Goal: Check status: Check status

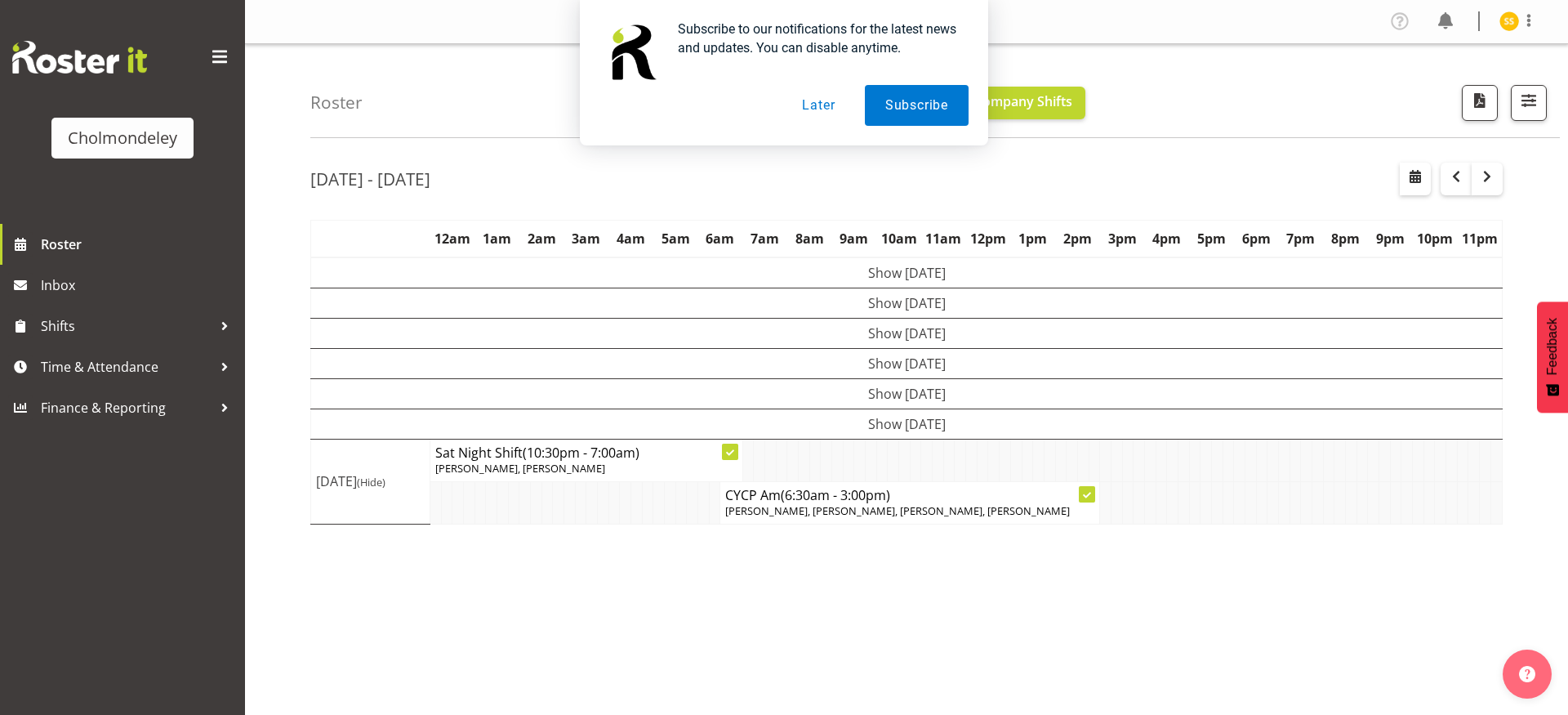
click at [821, 101] on button "Later" at bounding box center [818, 105] width 73 height 41
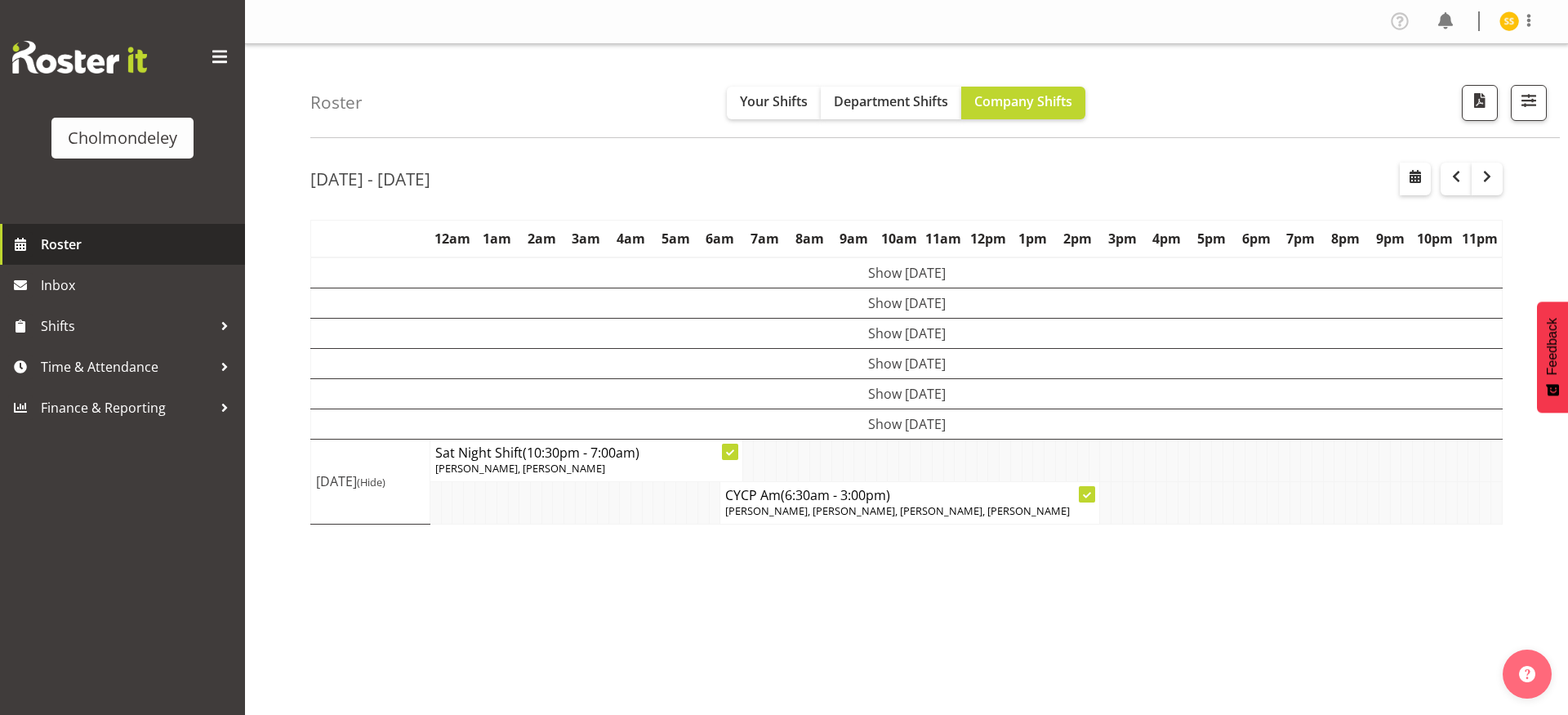
click at [58, 252] on span "Roster" at bounding box center [138, 244] width 196 height 24
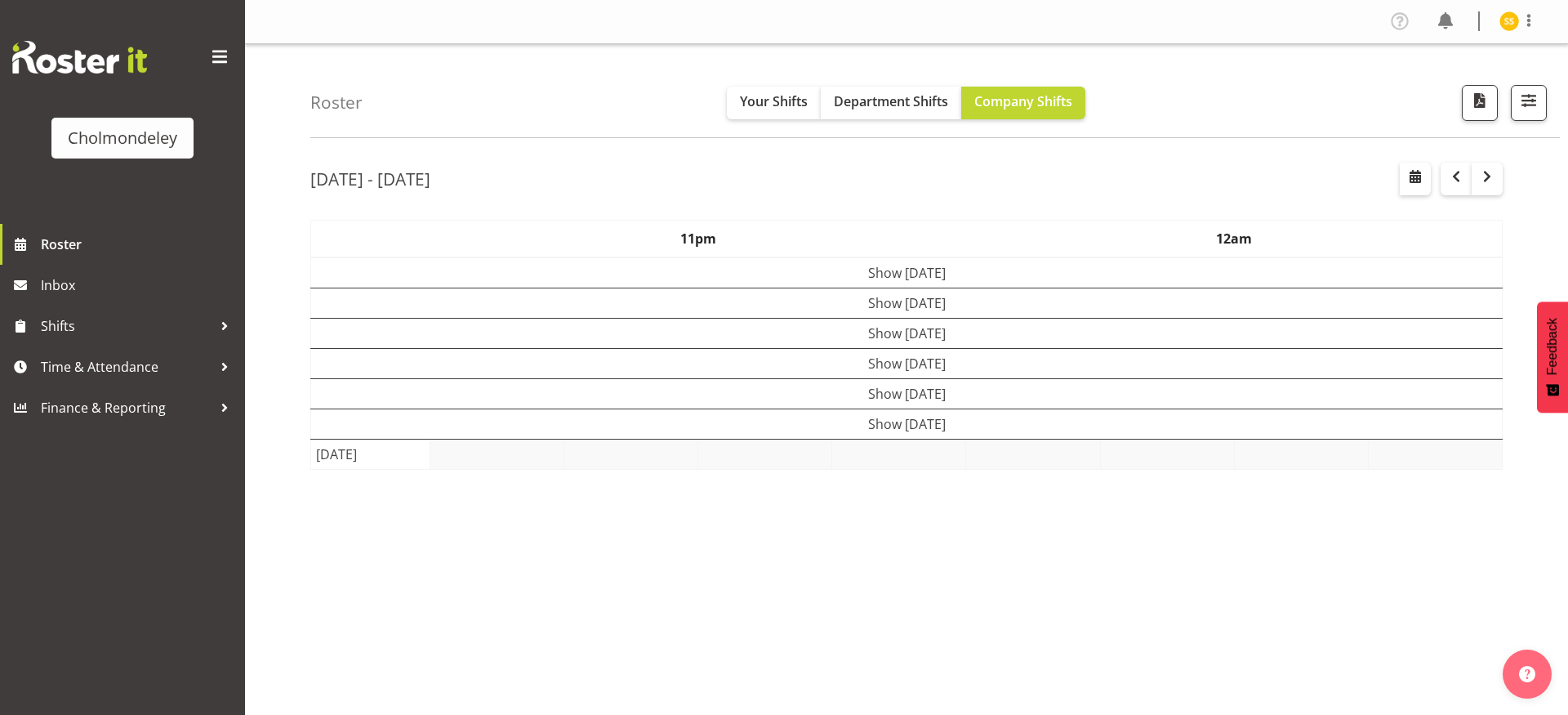
click at [782, 430] on td "Show Sat 20th Sep 2025" at bounding box center [906, 424] width 1191 height 30
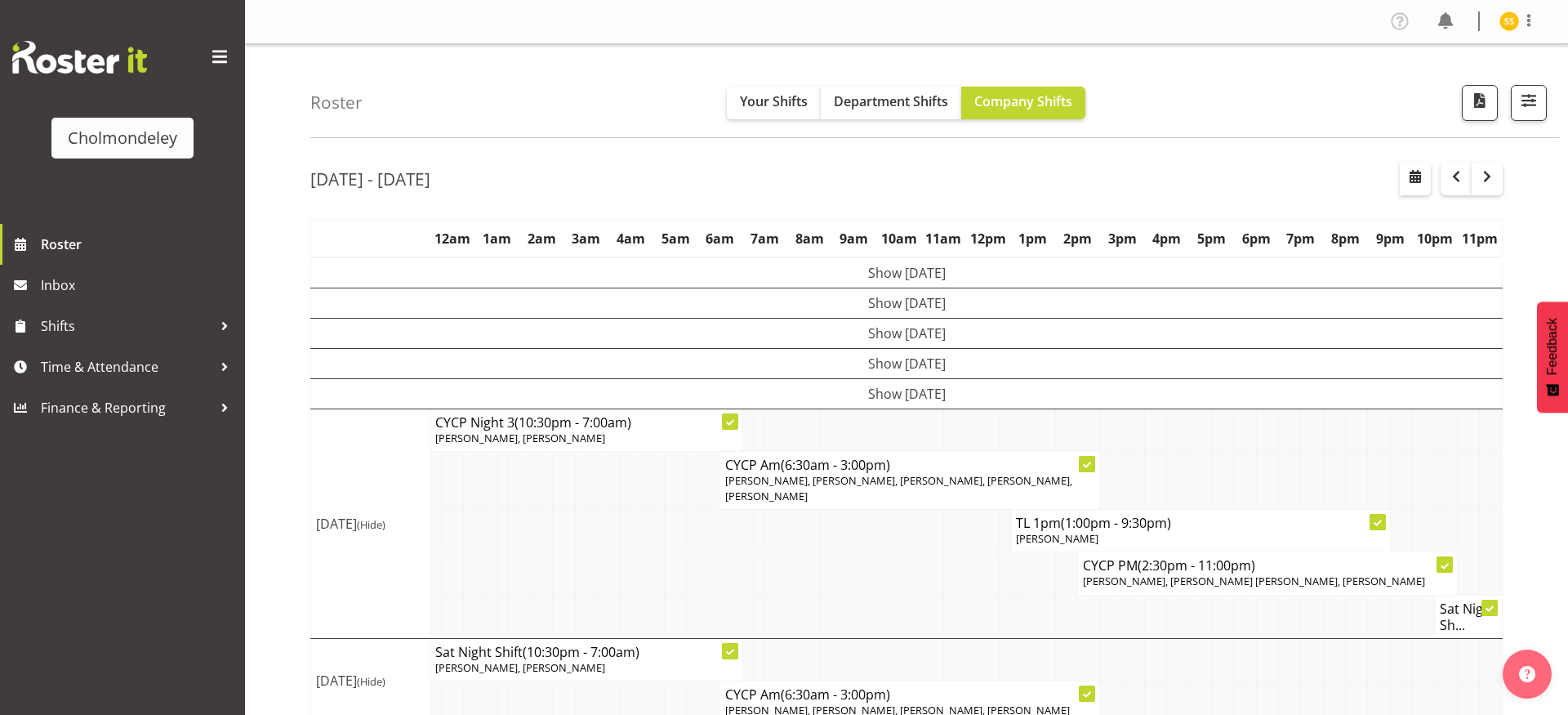
click at [854, 272] on td "Show Mon 15th Sep 2025" at bounding box center [906, 272] width 1191 height 31
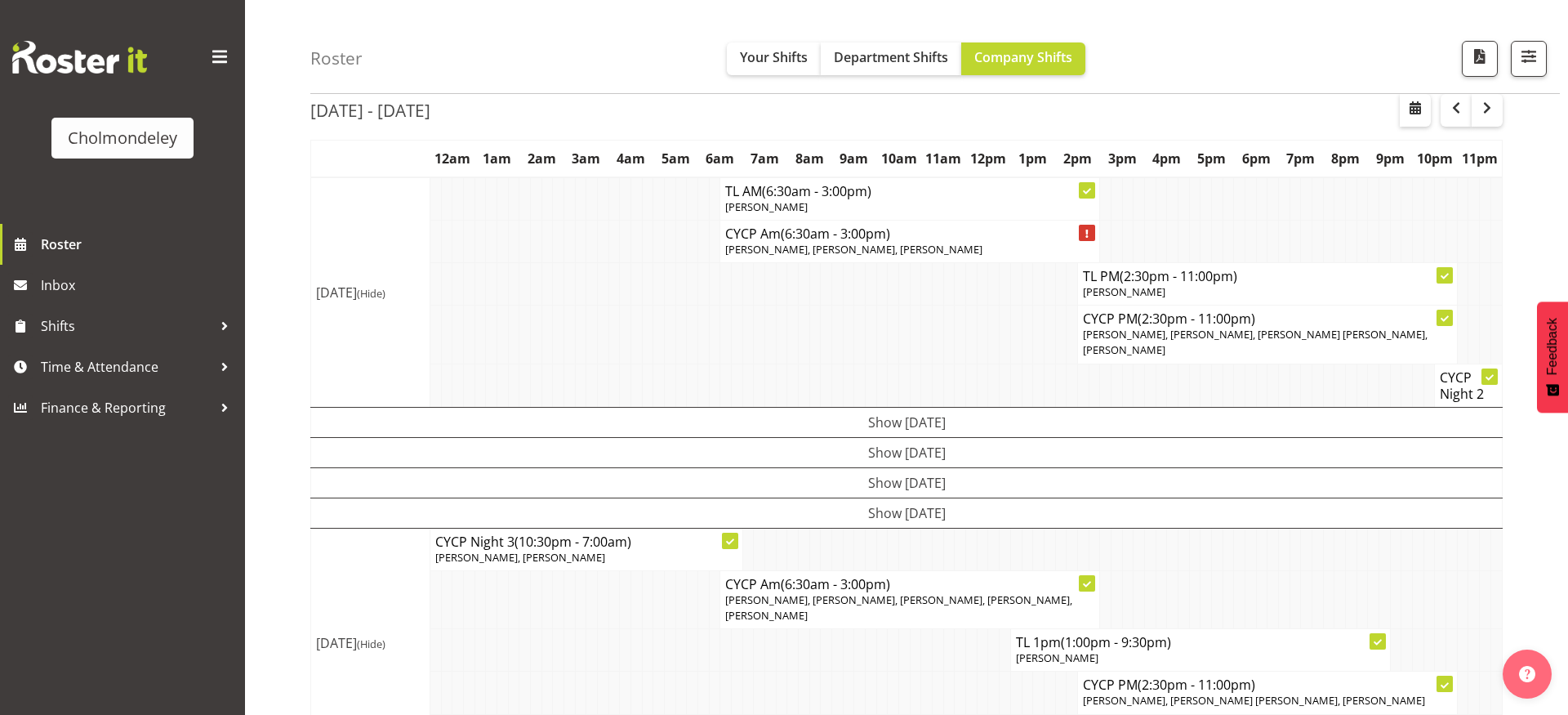
scroll to position [82, 0]
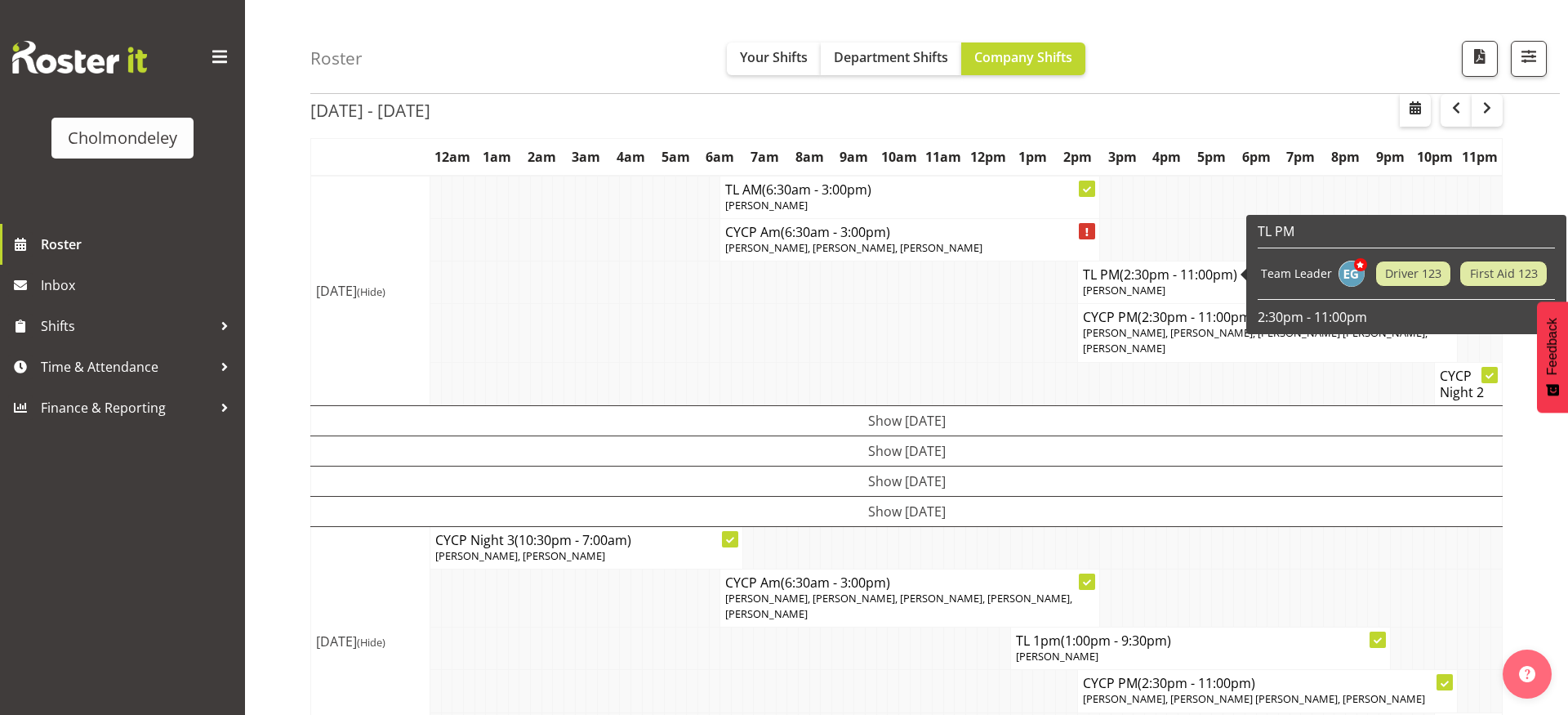
click at [816, 406] on td "Show Tue 16th Sep 2025" at bounding box center [906, 420] width 1191 height 30
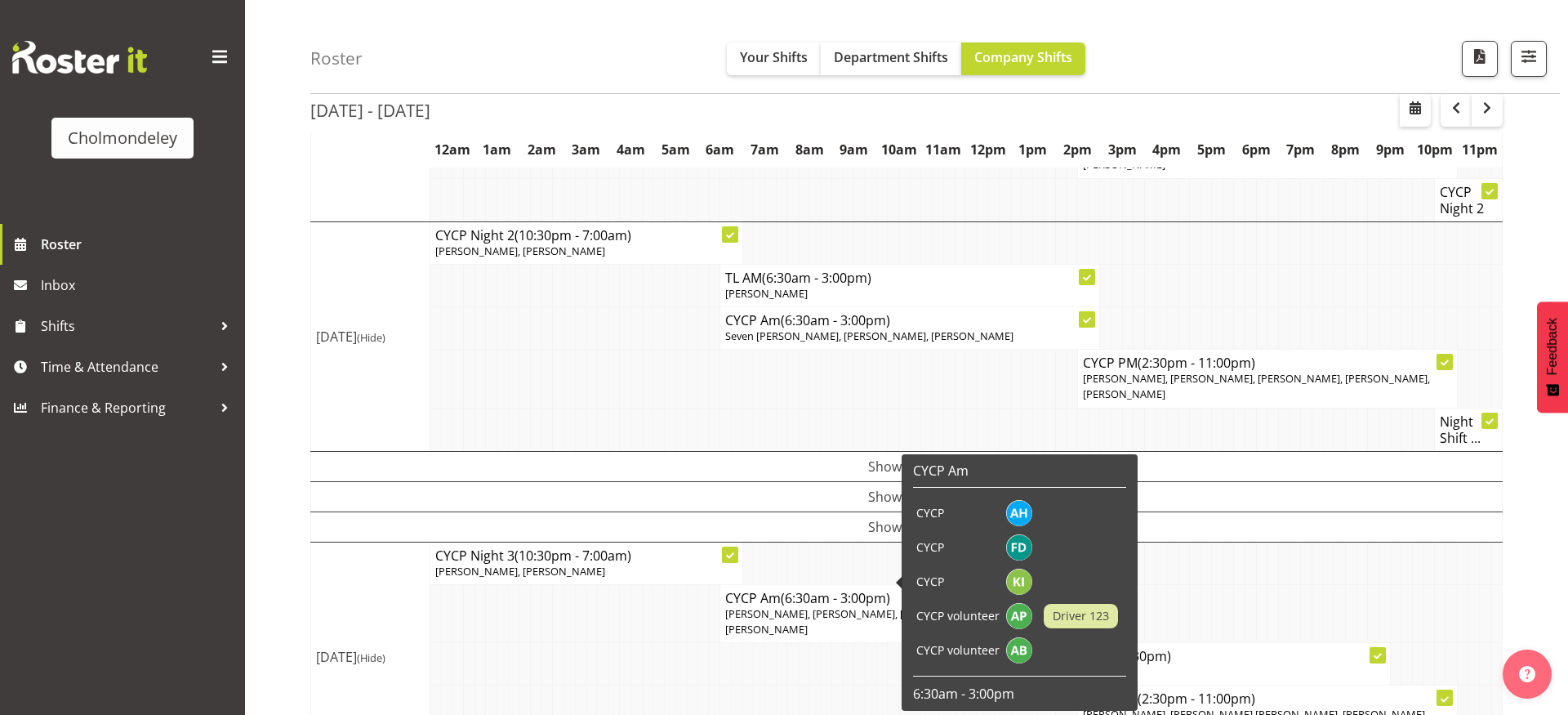
scroll to position [388, 0]
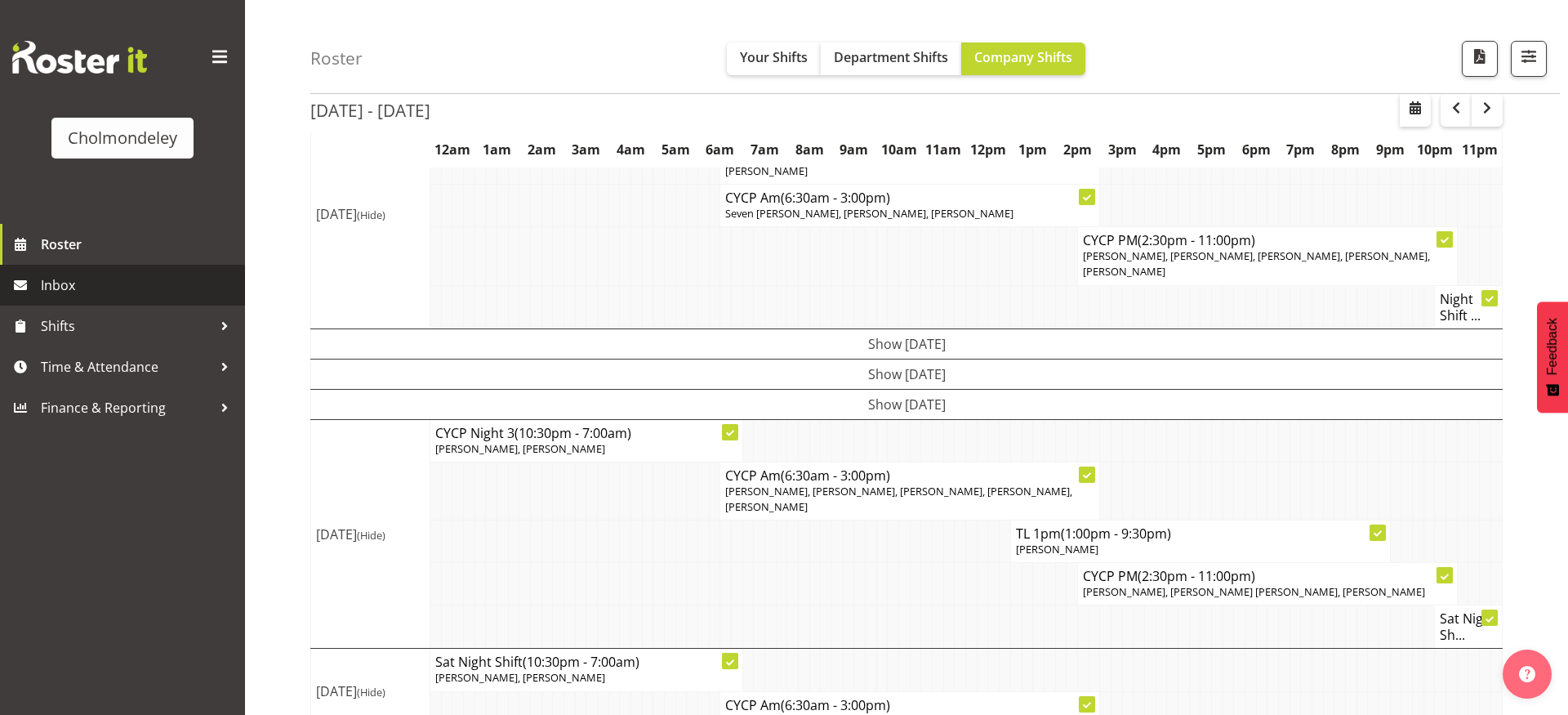
click at [102, 286] on span "Inbox" at bounding box center [138, 285] width 196 height 24
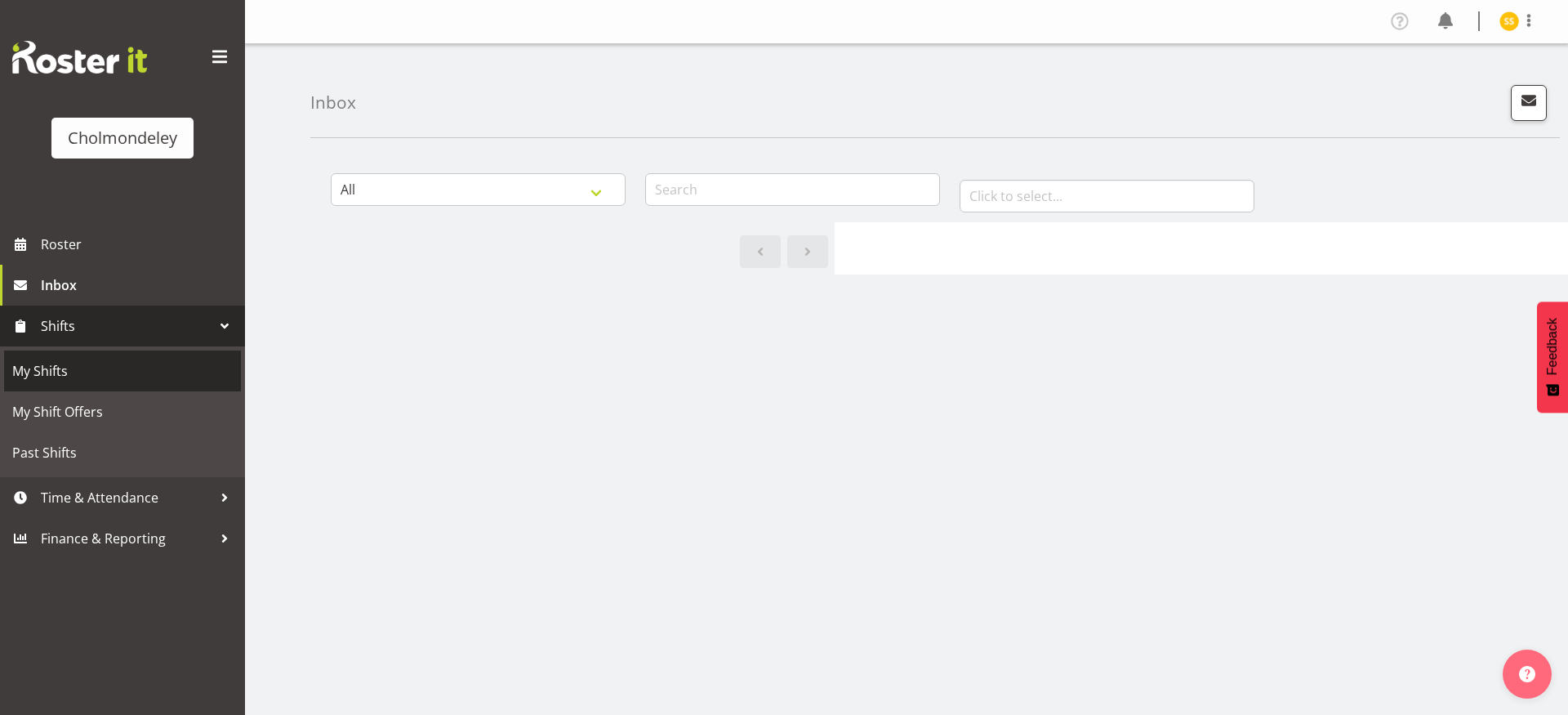
click at [115, 367] on span "My Shifts" at bounding box center [122, 371] width 220 height 24
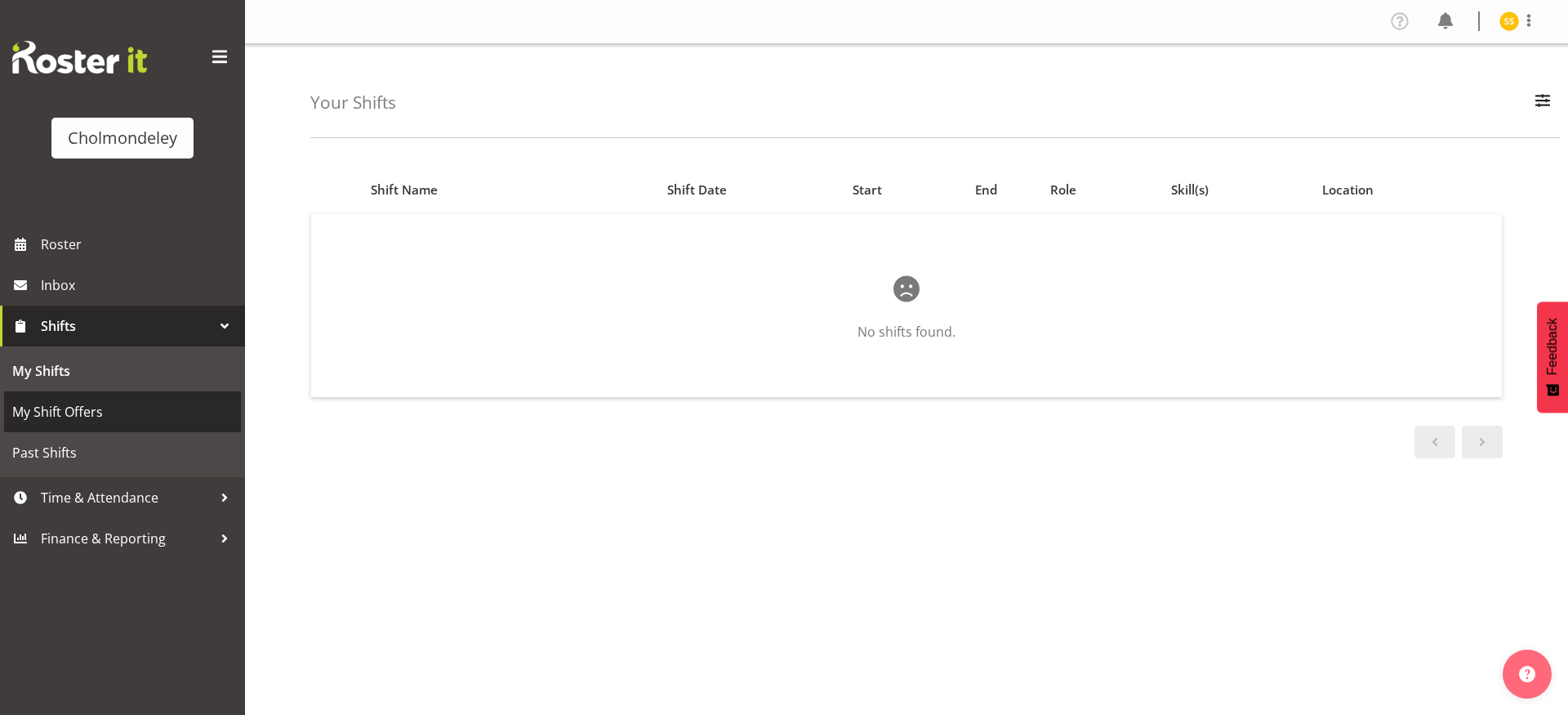
click at [149, 414] on span "My Shift Offers" at bounding box center [122, 412] width 220 height 24
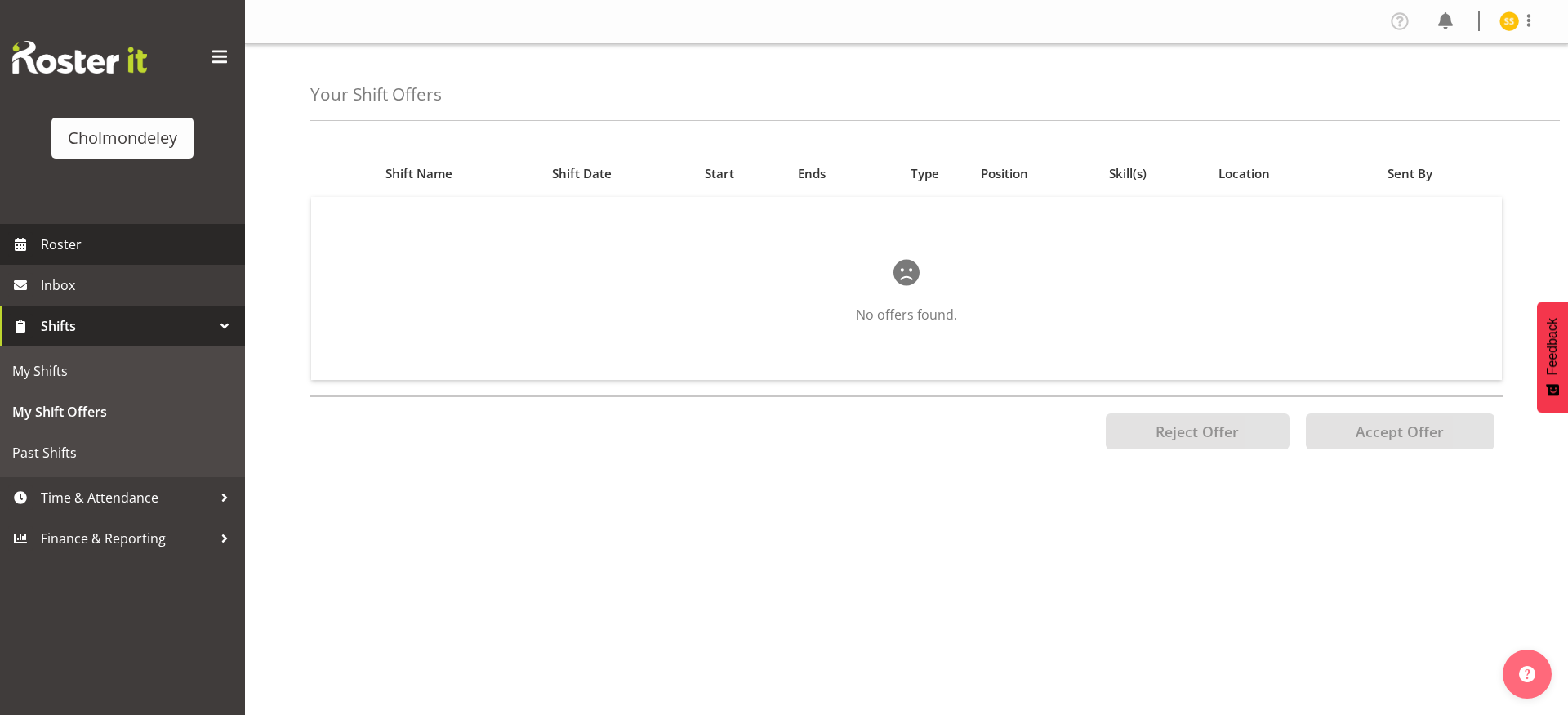
click at [153, 249] on span "Roster" at bounding box center [138, 244] width 196 height 24
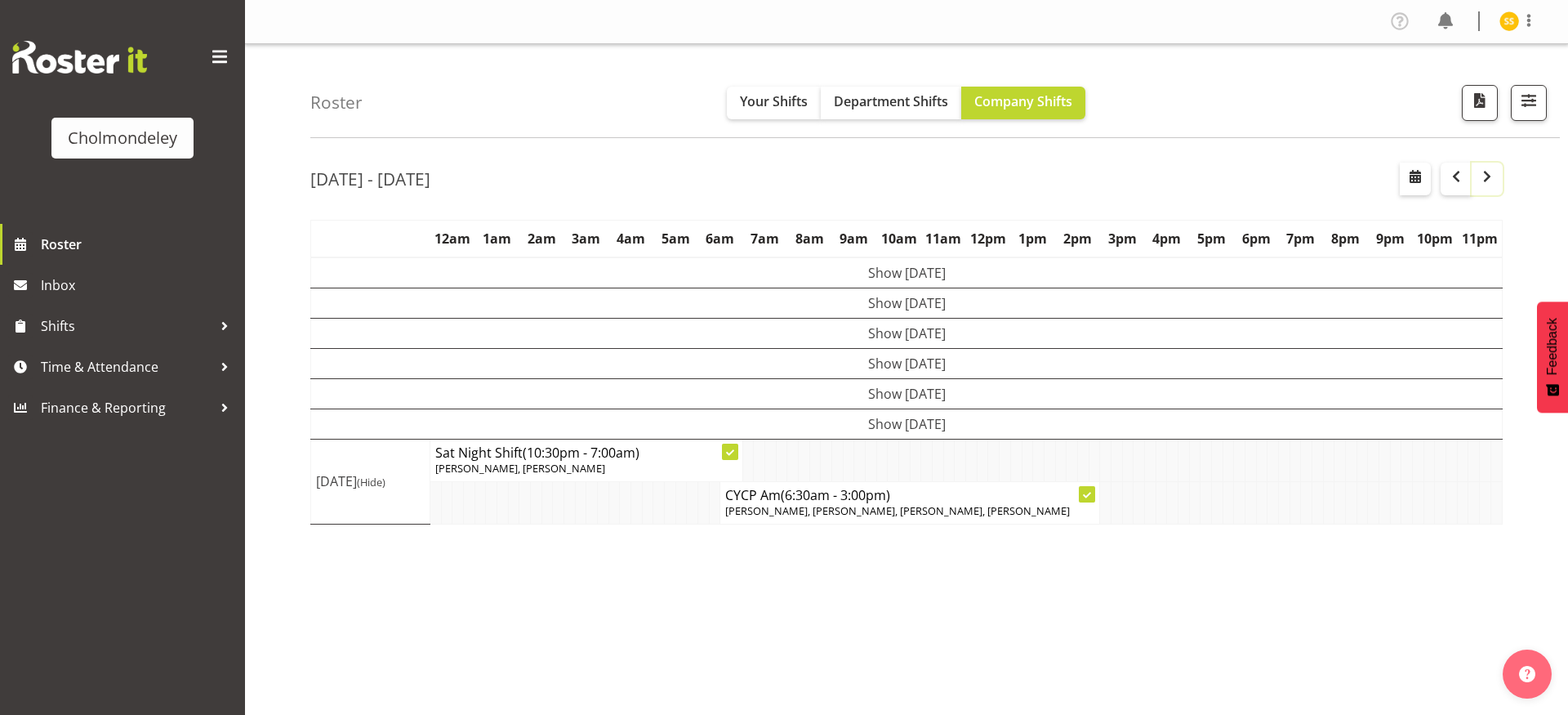
click at [1485, 181] on span "button" at bounding box center [1487, 176] width 20 height 20
